Goal: Find specific page/section: Find specific page/section

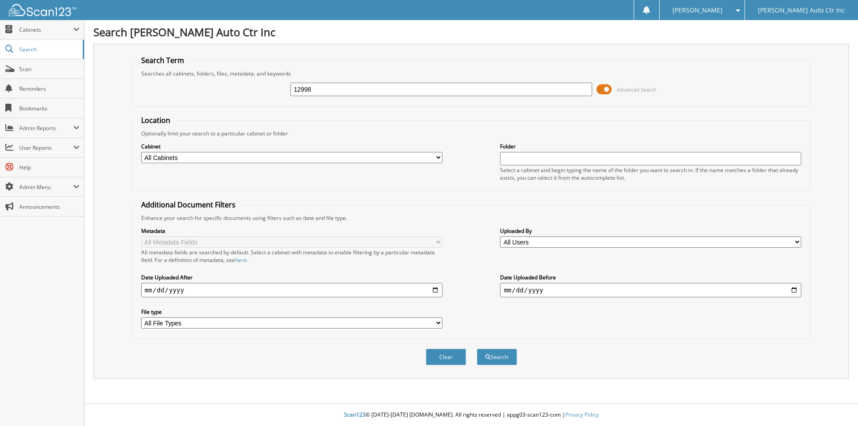
type input "12998"
click at [477, 348] on button "Search" at bounding box center [497, 356] width 40 height 17
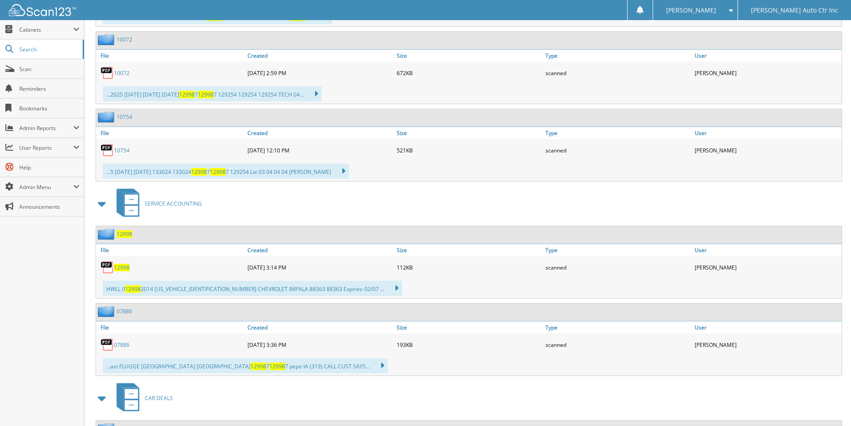
scroll to position [581, 0]
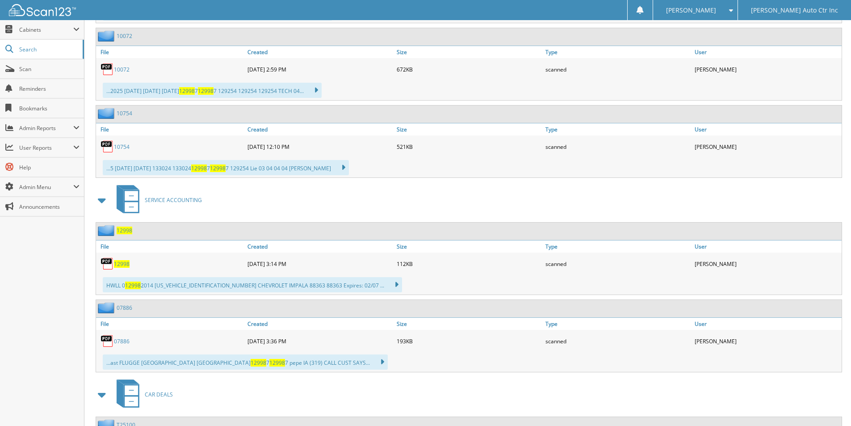
click at [128, 227] on span "12998" at bounding box center [125, 231] width 16 height 8
